Goal: Information Seeking & Learning: Learn about a topic

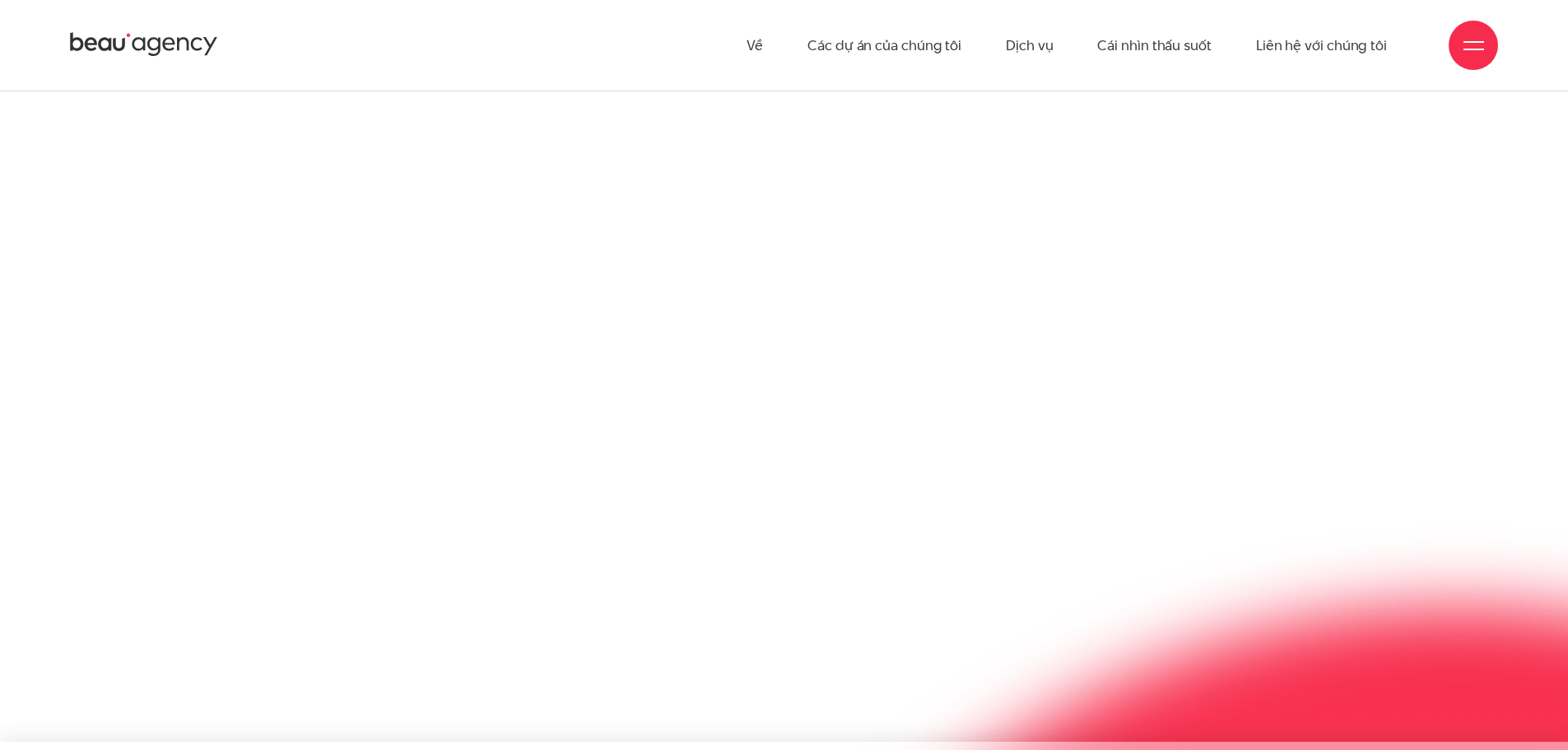
scroll to position [1974, 0]
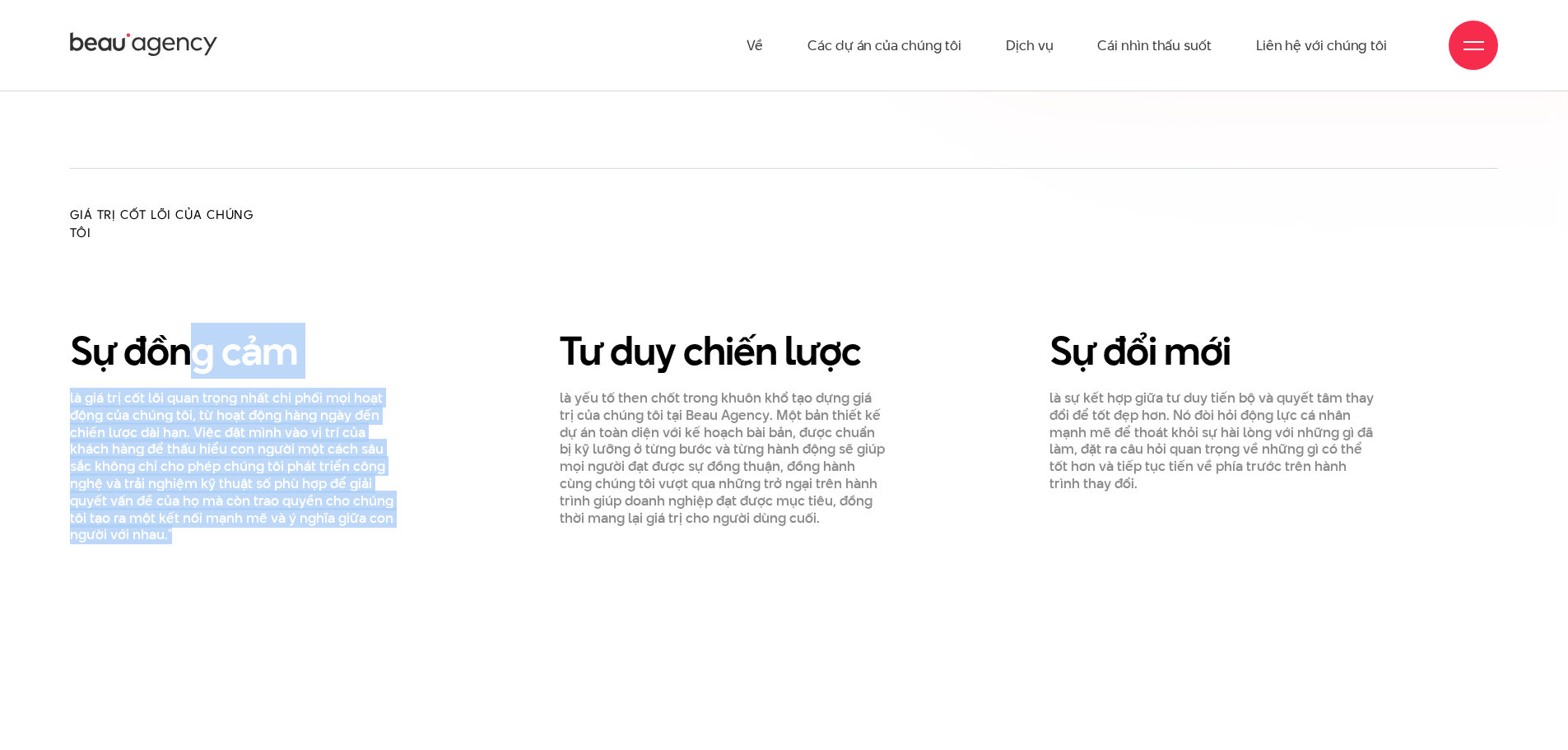
drag, startPoint x: 222, startPoint y: 422, endPoint x: 292, endPoint y: 534, distance: 132.1
click at [292, 534] on div "Sự đồng cảm là giá trị cốt lõi quan trọng nhất chi phối mọi hoạt động của chúng…" at bounding box center [232, 436] width 326 height 215
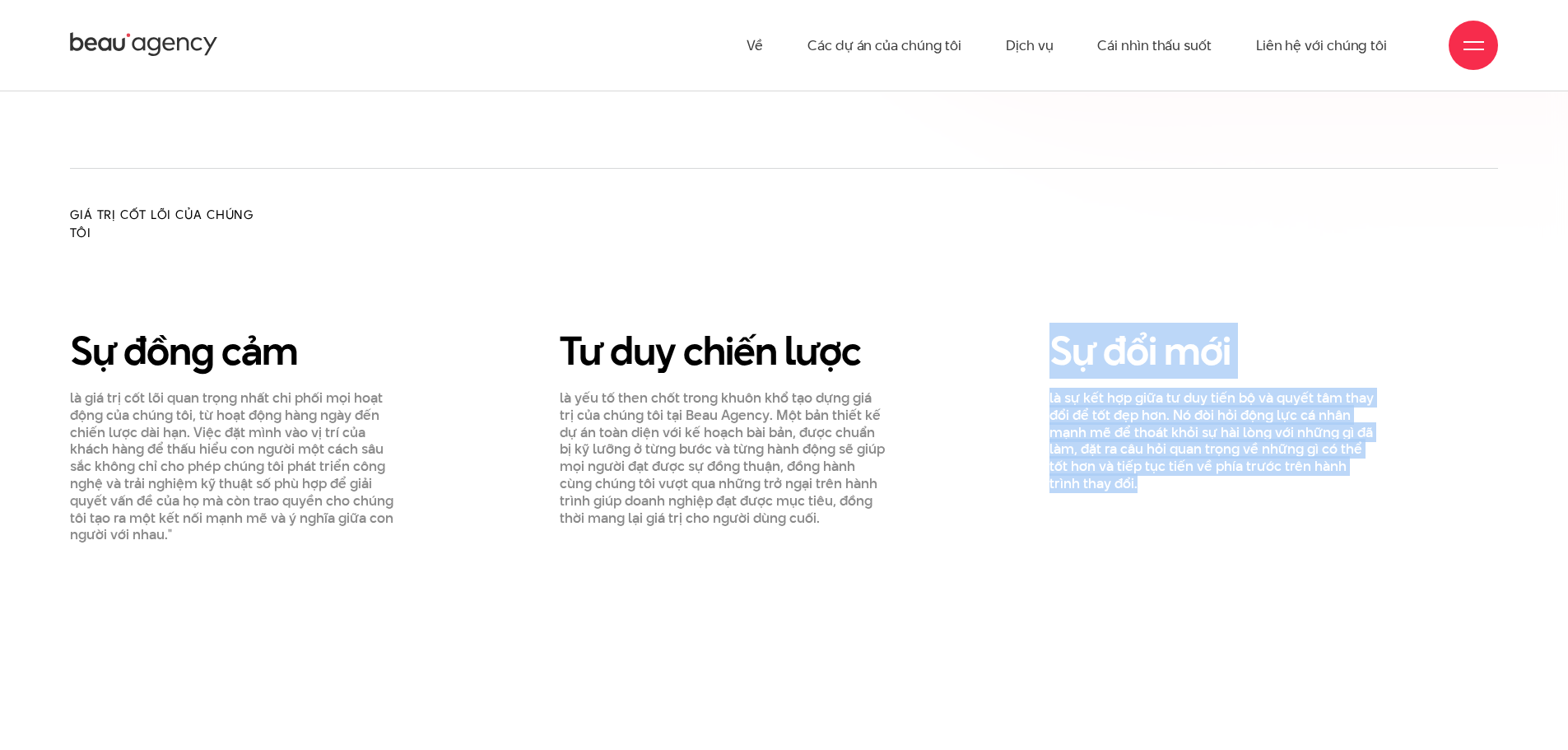
drag, startPoint x: 1115, startPoint y: 421, endPoint x: 1164, endPoint y: 503, distance: 95.5
click at [1164, 503] on div "Sự đổi mới là sự kết hợp giữa tư duy tiến bộ và quyết tâm thay đổi để tốt đẹp h…" at bounding box center [1212, 436] width 367 height 215
click at [1164, 503] on div "Sự đổi mới là sự kết hợp giữa tư duy tiến bộ và quyết tâm thay đổi để tốt đẹp h…" at bounding box center [1212, 436] width 367 height 215
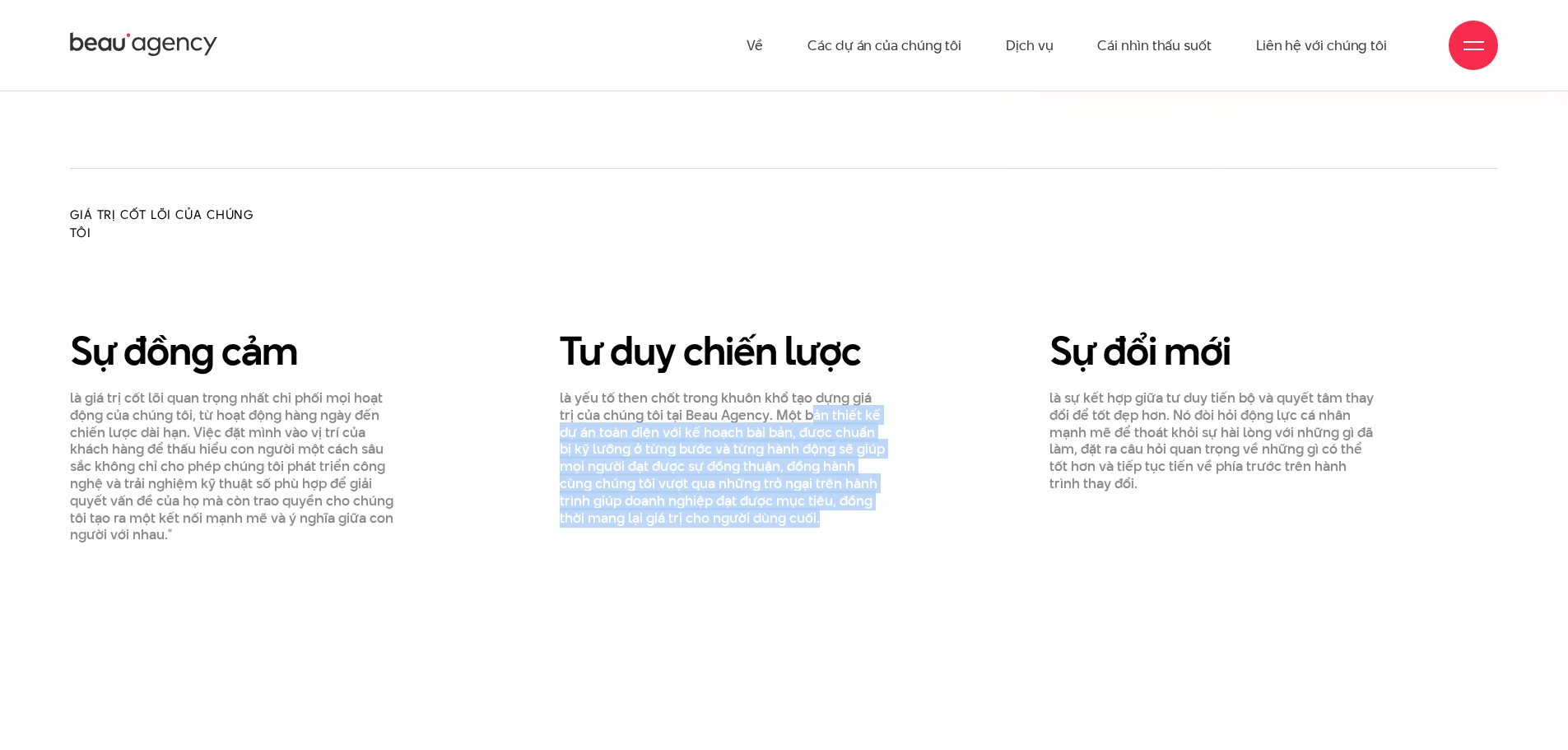
drag, startPoint x: 814, startPoint y: 411, endPoint x: 835, endPoint y: 522, distance: 113.0
click at [835, 522] on p "là yếu tố then chốt trong khuôn khổ tạo dựng giá trị của chúng tôi tại Beau Age…" at bounding box center [723, 457] width 326 height 136
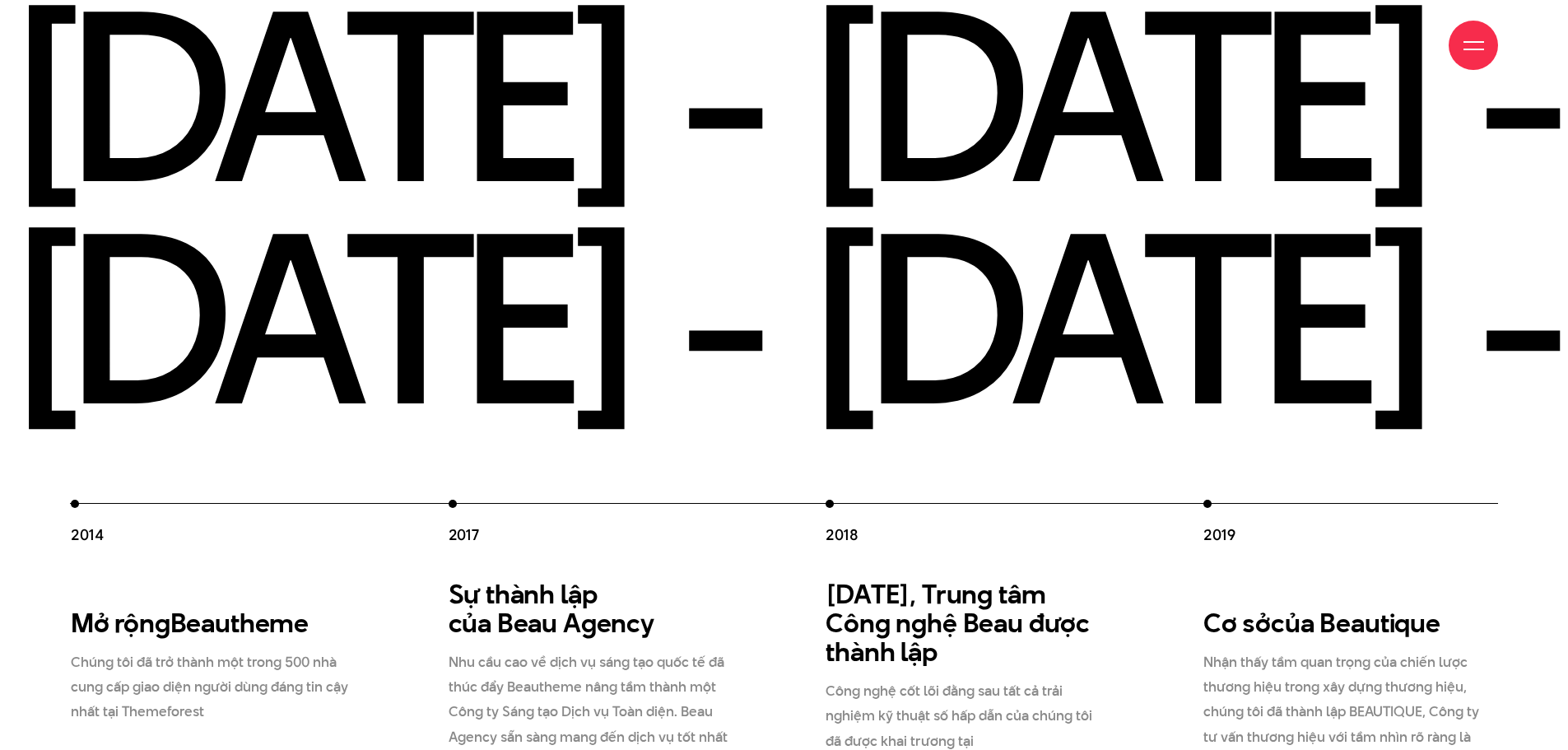
scroll to position [3291, 0]
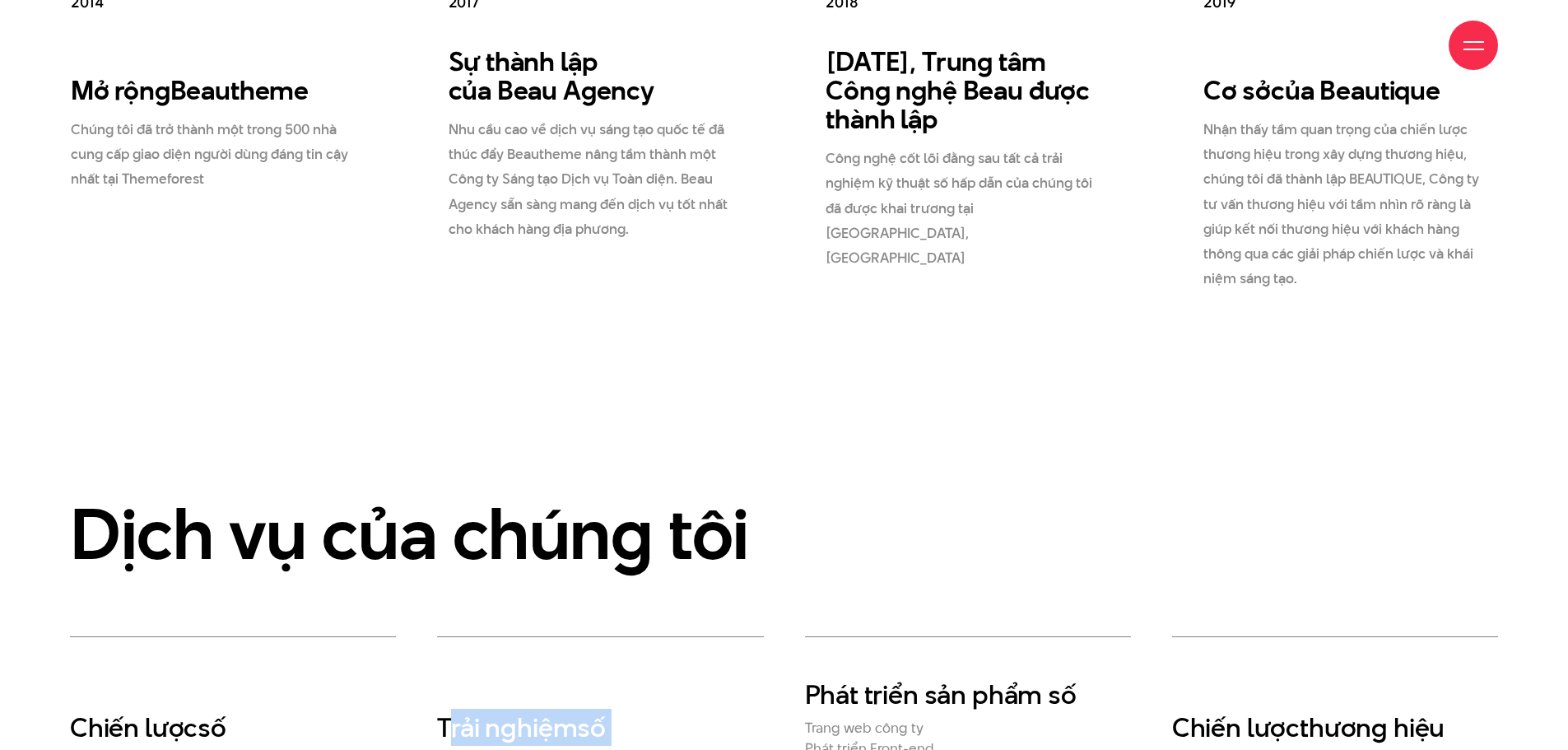
drag, startPoint x: 463, startPoint y: 547, endPoint x: 617, endPoint y: 666, distance: 194.6
click at [617, 665] on div "Trải nghiệm số Trải nghiệm người dùng Trang web & Ứng dụng di động Kiến trúc th…" at bounding box center [600, 763] width 326 height 255
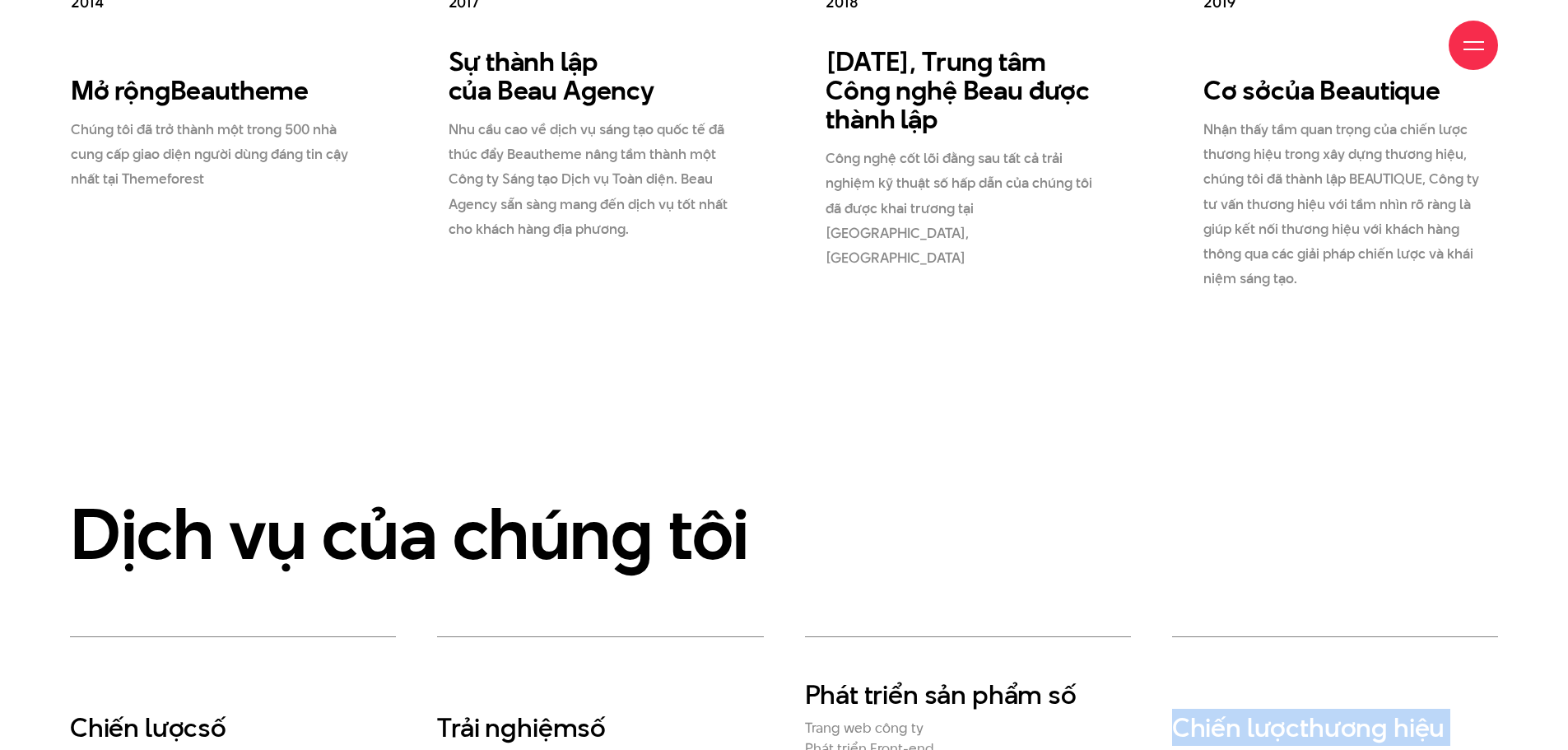
drag, startPoint x: 1174, startPoint y: 500, endPoint x: 1432, endPoint y: 638, distance: 292.6
click at [1432, 638] on div "Chiến lược thương hiệu Nghiên cứu & Chiến lược thương hiệu Chiến lược định vị t…" at bounding box center [1335, 754] width 326 height 235
drag, startPoint x: 1432, startPoint y: 638, endPoint x: 1085, endPoint y: 501, distance: 373.1
click at [1085, 636] on div "Chiến lược số Nghiên cứu Chiến lược trải nghiệm Phát triển nhân cách Chiến lược…" at bounding box center [783, 763] width 1469 height 255
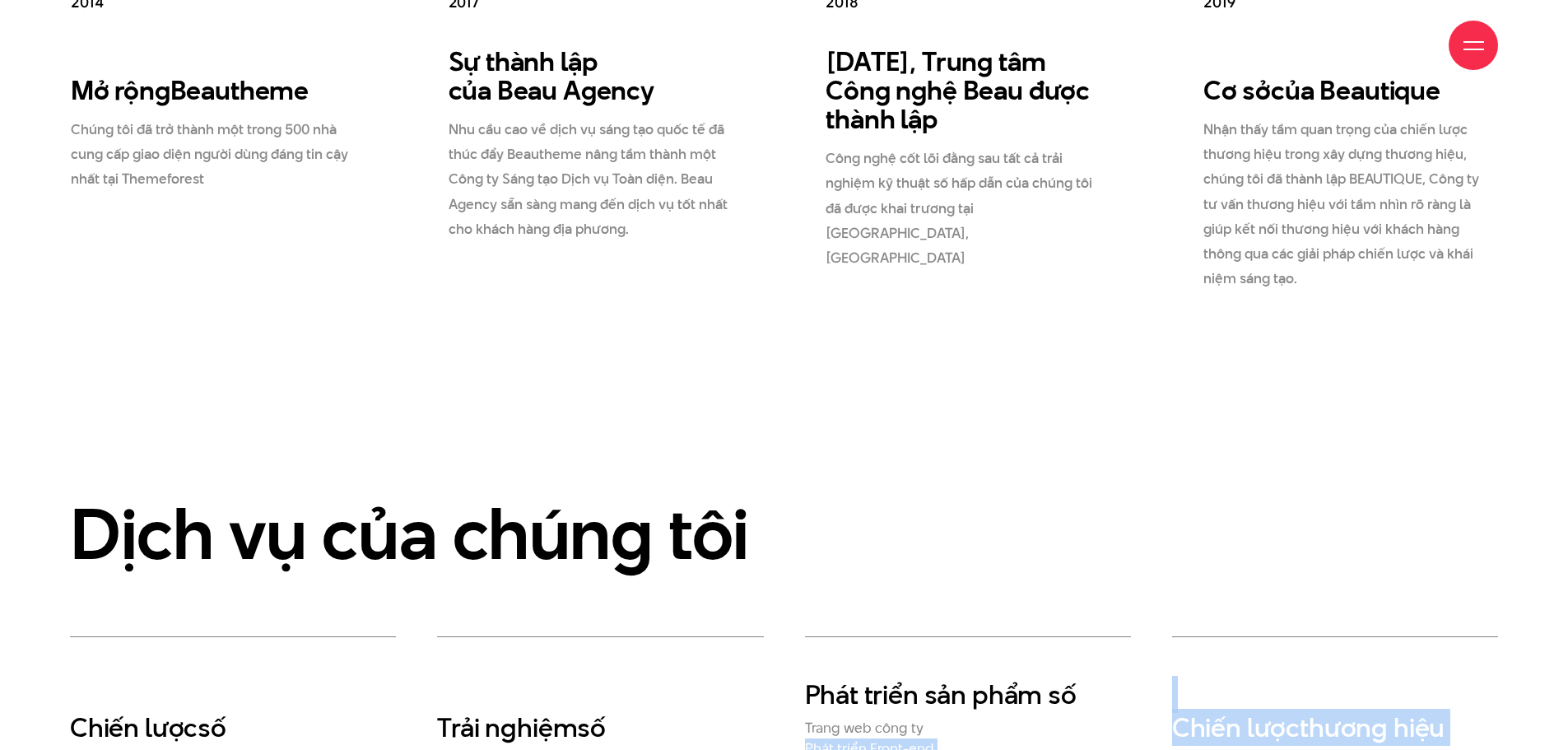
click at [1085, 719] on h2 "Trang web công ty" at bounding box center [968, 727] width 326 height 17
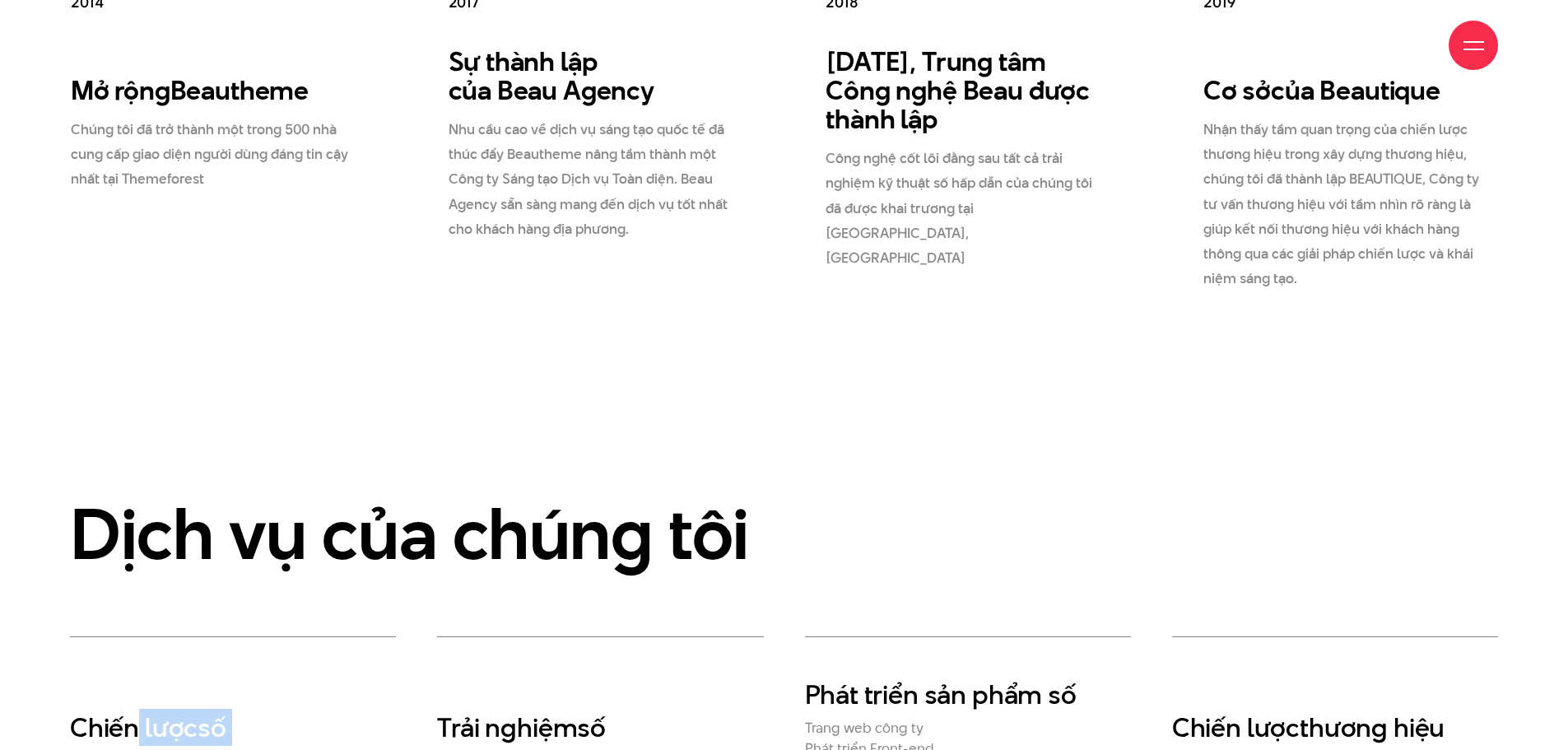
drag, startPoint x: 141, startPoint y: 487, endPoint x: 225, endPoint y: 665, distance: 196.8
click at [225, 674] on section "Dịch vụ của chúng tôi Chiến lược số Nghiên cứu Chiến lược trải nghiệm Phát triể…" at bounding box center [784, 694] width 1568 height 601
drag, startPoint x: 220, startPoint y: 630, endPoint x: 43, endPoint y: 461, distance: 244.7
click at [43, 496] on div "Dịch vụ của chúng tôi Chiến lược số Nghiên cứu Chiến lược trải nghiệm Phát triể…" at bounding box center [784, 694] width 1568 height 396
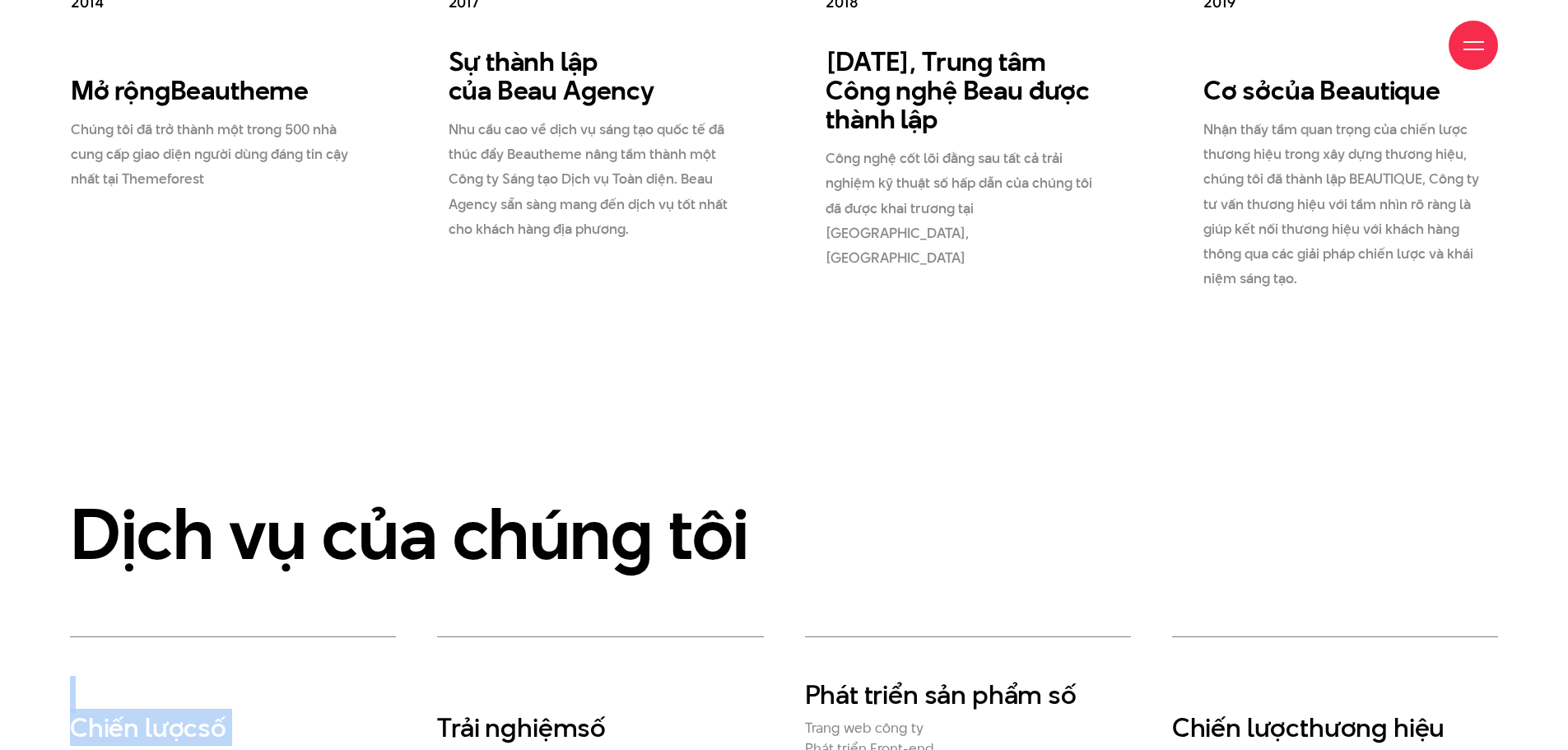
click at [211, 636] on div "Chiến lược số Nghiên cứu Chiến lược trải nghiệm Phát triển nhân cách Chiến lược…" at bounding box center [232, 754] width 326 height 235
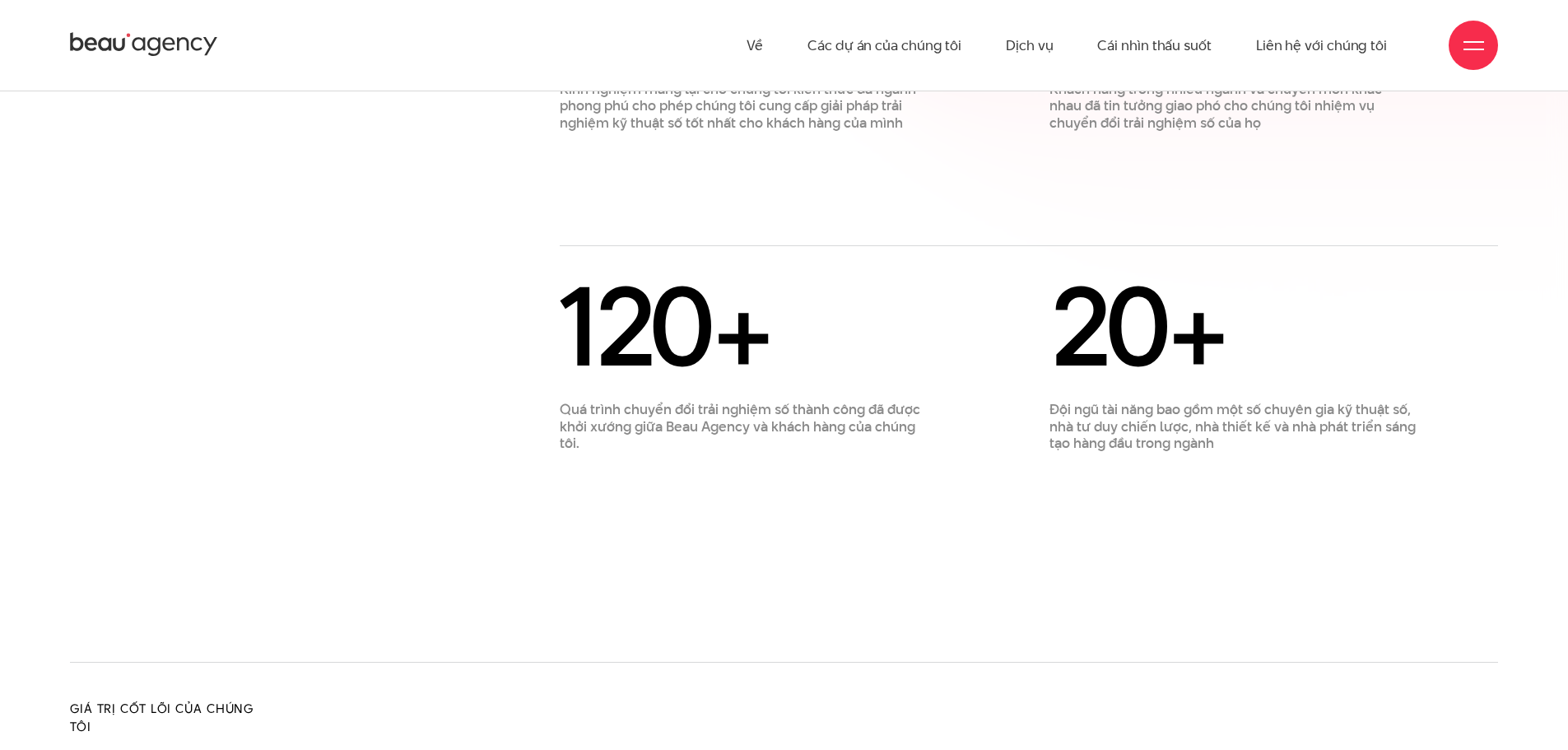
scroll to position [658, 0]
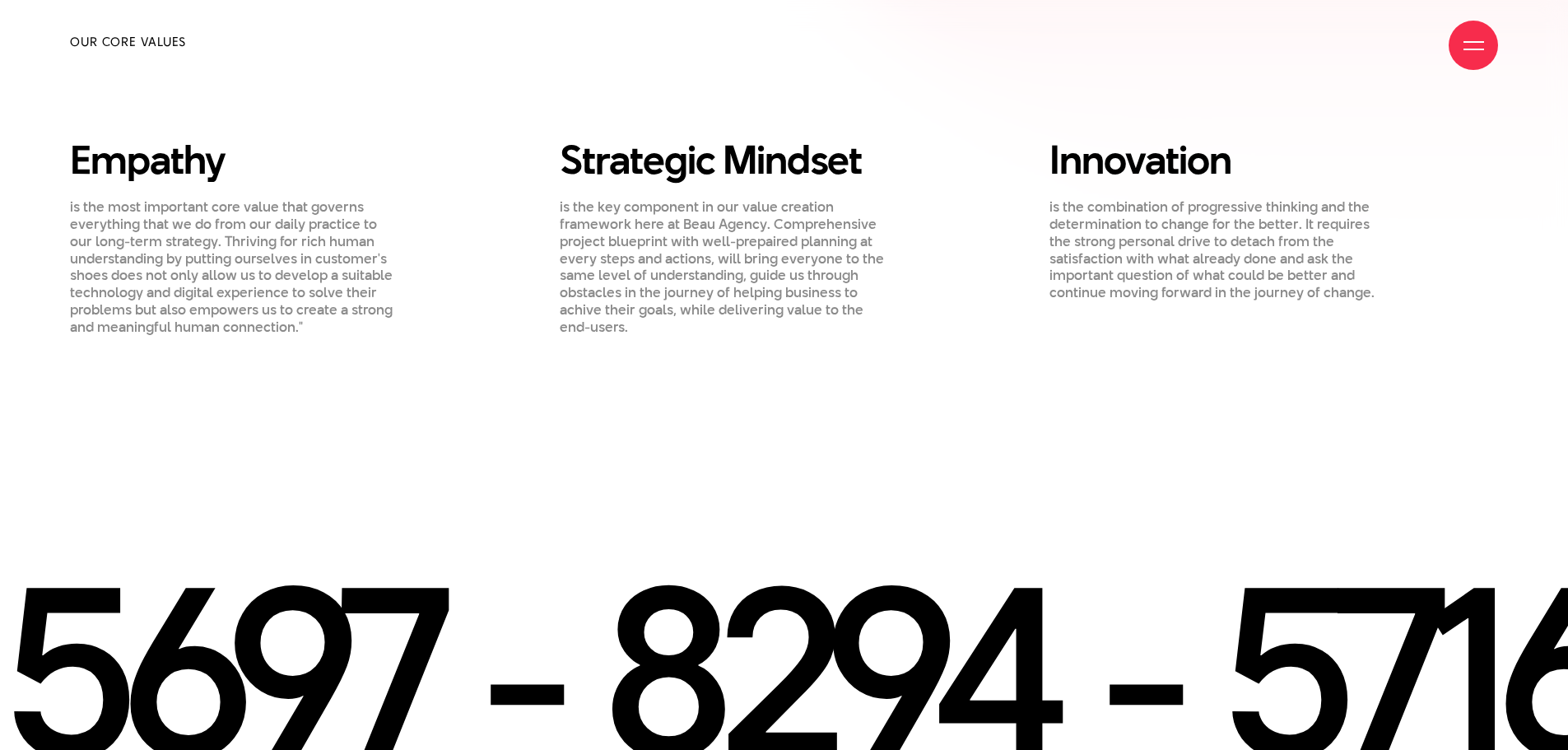
scroll to position [1974, 0]
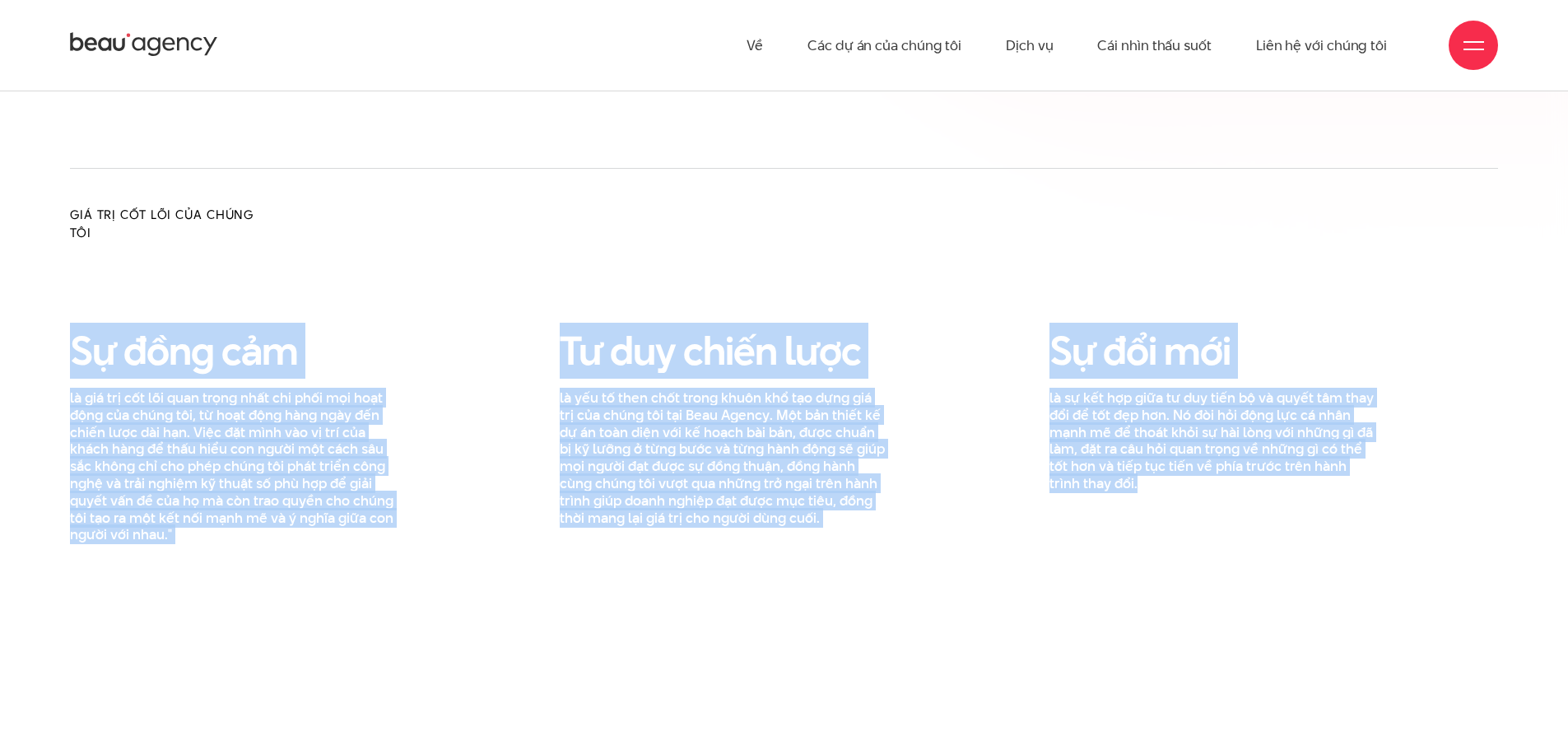
drag, startPoint x: 80, startPoint y: 339, endPoint x: 1345, endPoint y: 496, distance: 1274.7
click at [1345, 496] on div "Sự đồng cảm là giá trị cốt lõi quan trọng nhất chi phối mọi hoạt động của chúng…" at bounding box center [783, 436] width 1469 height 215
copy div "Lo ipsu dol si ame con adi eli sedd eiusm temp inc utla etd magn aliq eni admin…"
click at [343, 433] on font "là giá trị cốt lõi quan trọng nhất chi phối mọi hoạt động của chúng tôi, từ hoạ…" at bounding box center [232, 466] width 324 height 156
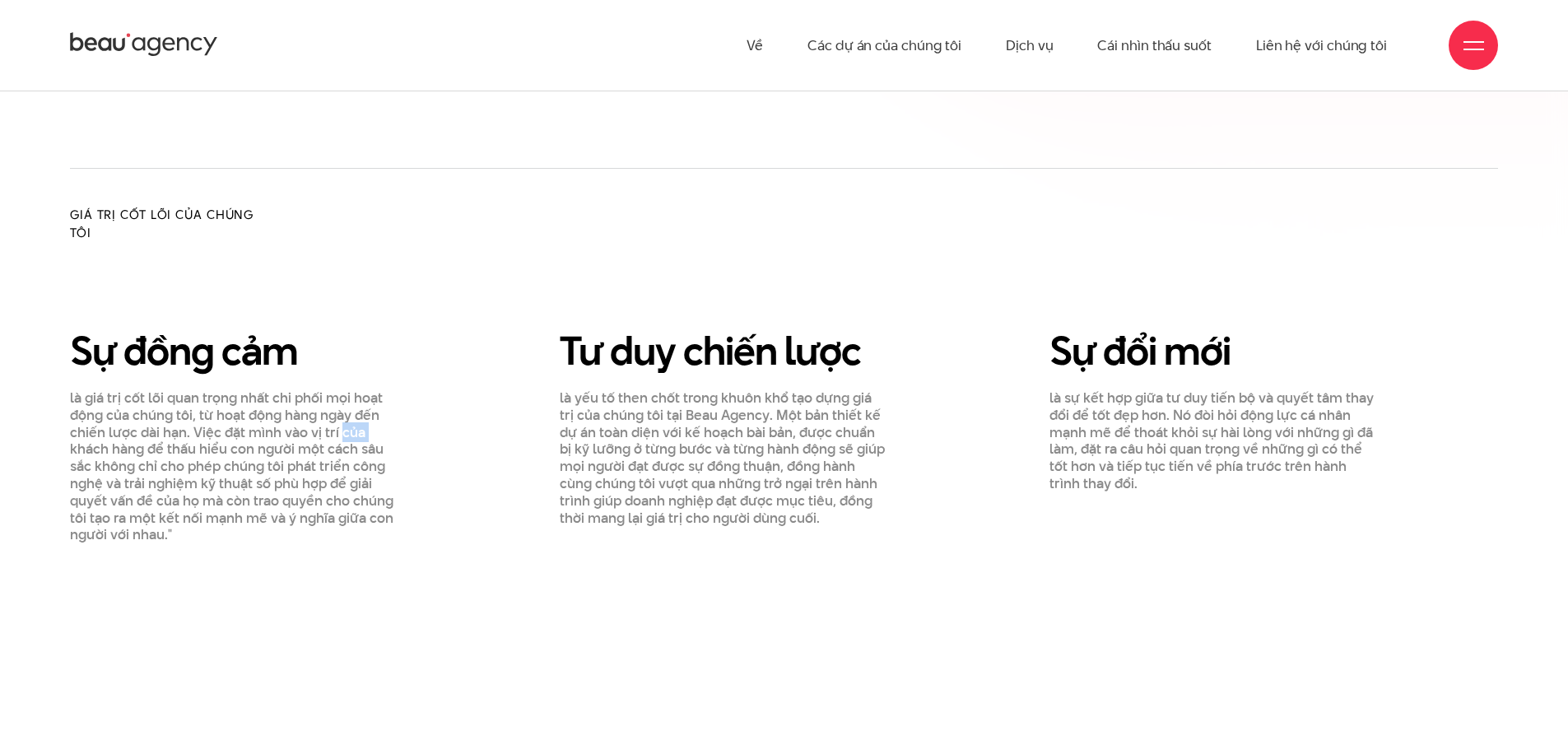
click at [341, 433] on font "là giá trị cốt lõi quan trọng nhất chi phối mọi hoạt động của chúng tôi, từ hoạ…" at bounding box center [232, 466] width 324 height 156
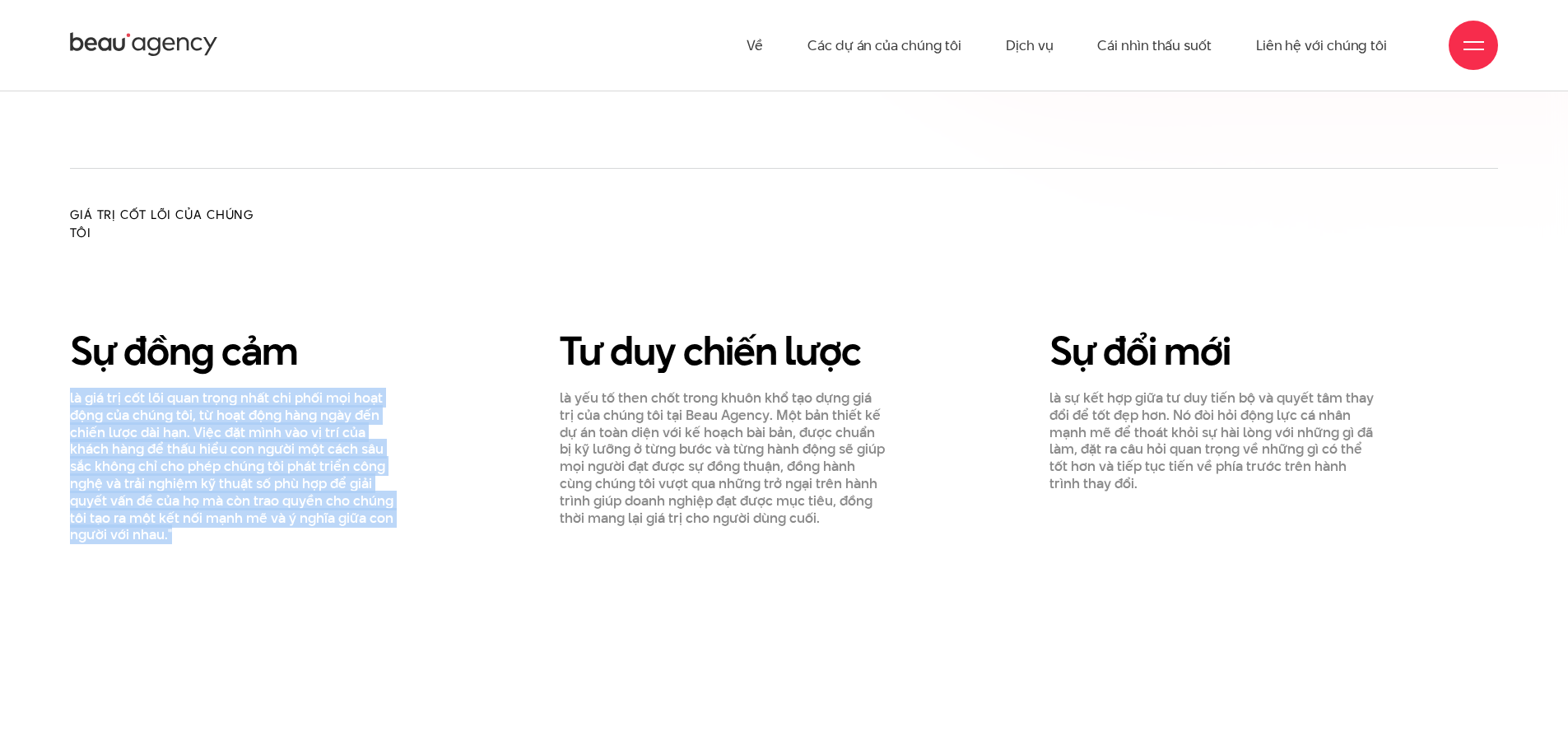
click at [341, 433] on font "là giá trị cốt lõi quan trọng nhất chi phối mọi hoạt động của chúng tôi, từ hoạ…" at bounding box center [232, 466] width 324 height 156
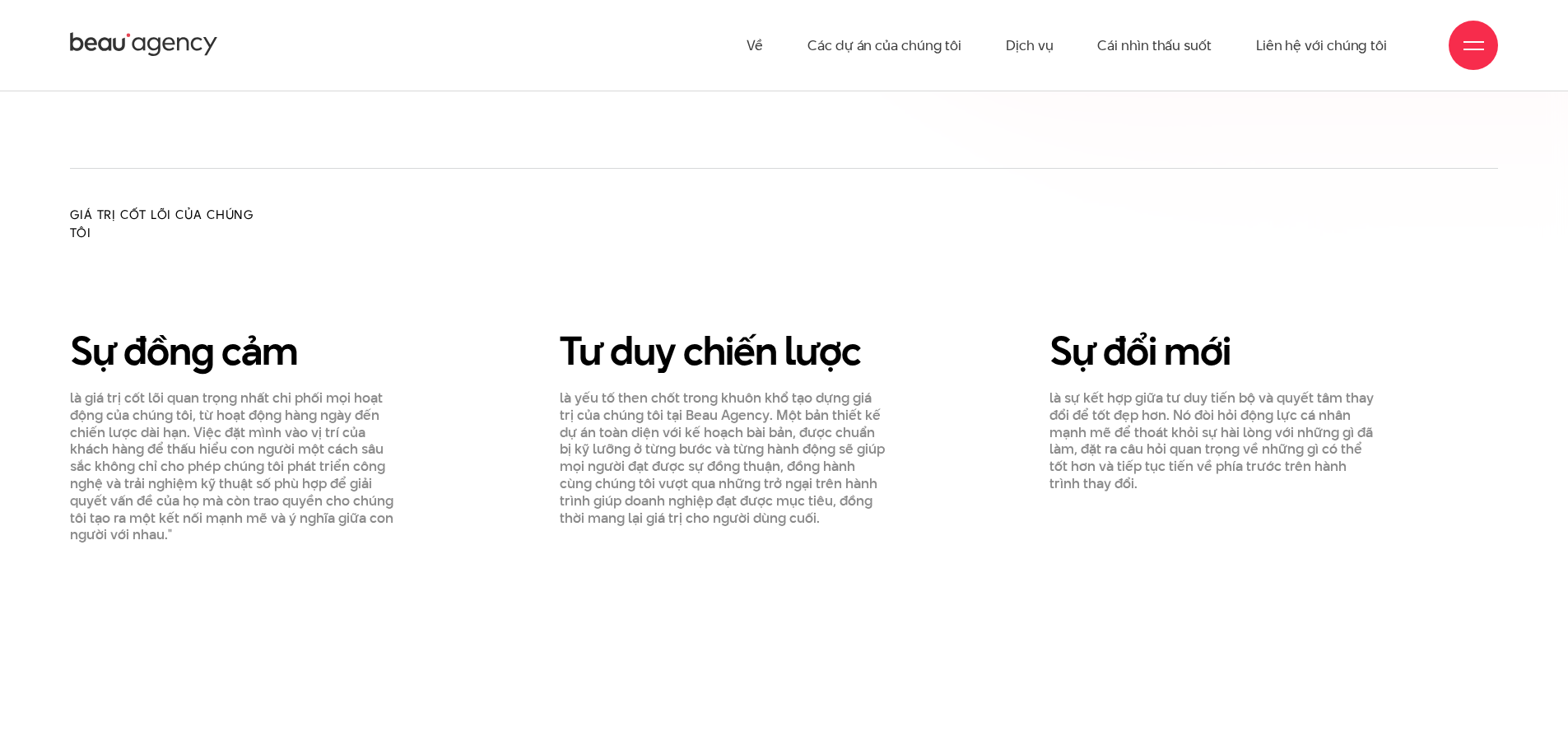
click at [1224, 409] on font "là sự kết hợp giữa tư duy tiến bộ và quyết tâm thay đổi để tốt đẹp hơn. Nó đòi …" at bounding box center [1211, 440] width 324 height 105
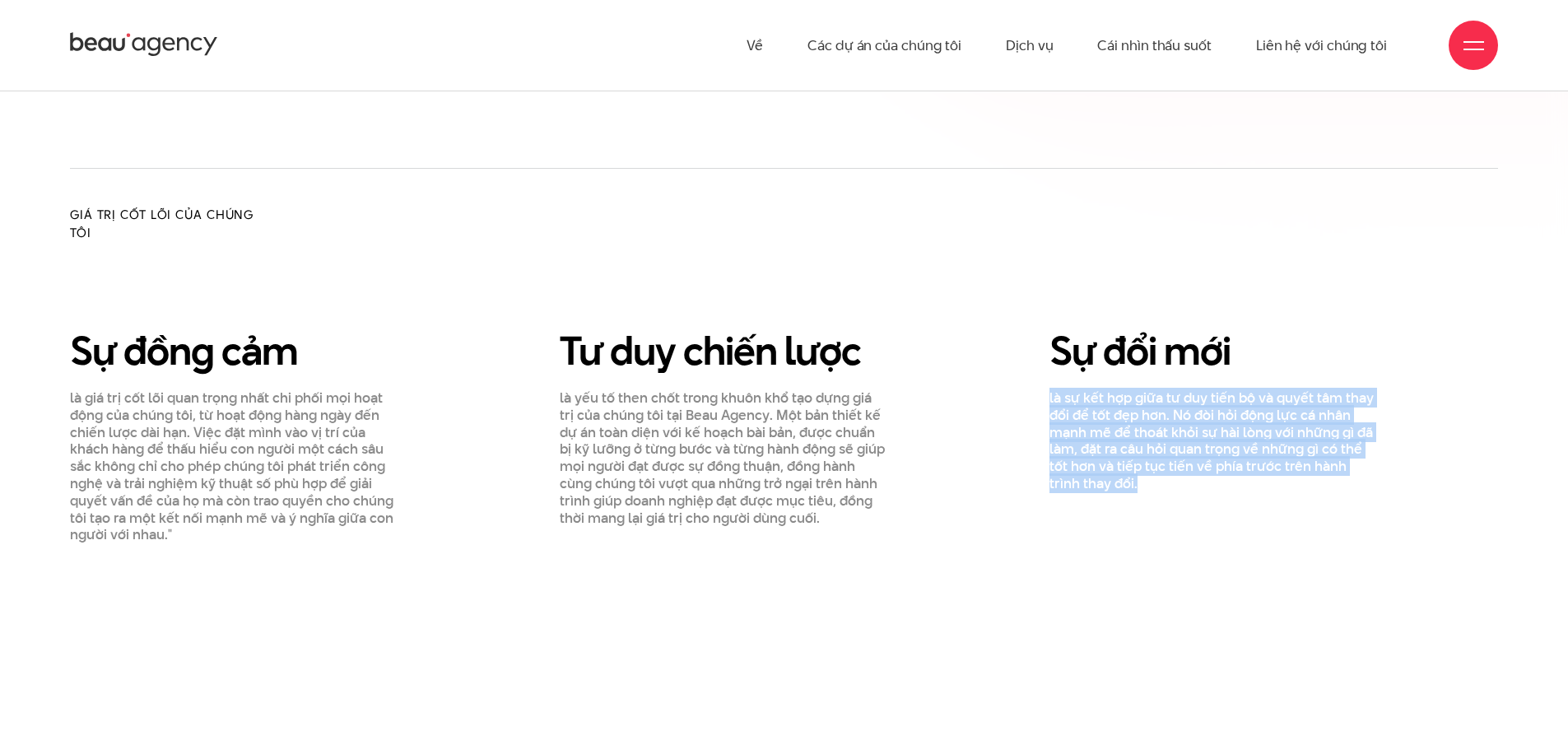
click at [1224, 409] on font "là sự kết hợp giữa tư duy tiến bộ và quyết tâm thay đổi để tốt đẹp hơn. Nó đòi …" at bounding box center [1211, 440] width 324 height 105
click at [1220, 444] on font "là sự kết hợp giữa tư duy tiến bộ và quyết tâm thay đổi để tốt đẹp hơn. Nó đòi …" at bounding box center [1211, 440] width 324 height 105
drag, startPoint x: 1031, startPoint y: 398, endPoint x: 1296, endPoint y: 487, distance: 279.5
click at [1296, 487] on div "Sự đổi mới là sự kết hợp giữa tư duy tiến bộ và quyết tâm thay đổi để tốt đẹp h…" at bounding box center [1212, 436] width 367 height 215
copy font "là sự kết hợp giữa tư duy tiến bộ và quyết tâm thay đổi để tốt đẹp hơn. Nó đòi …"
